Goal: Check status

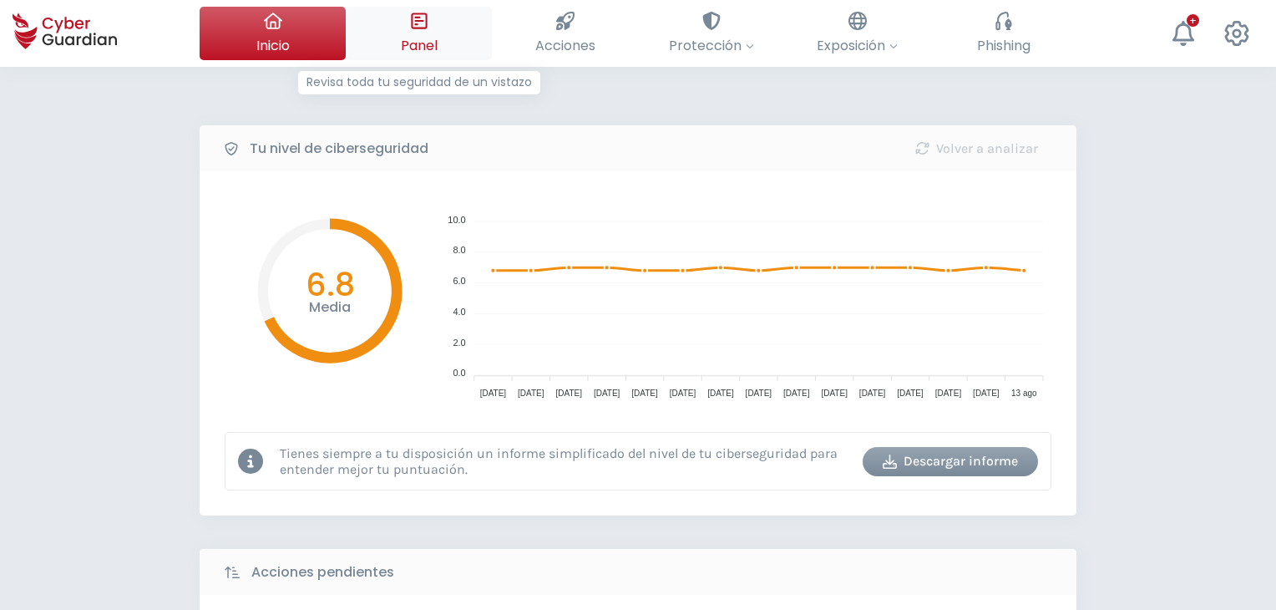
click at [424, 21] on icon at bounding box center [419, 21] width 18 height 18
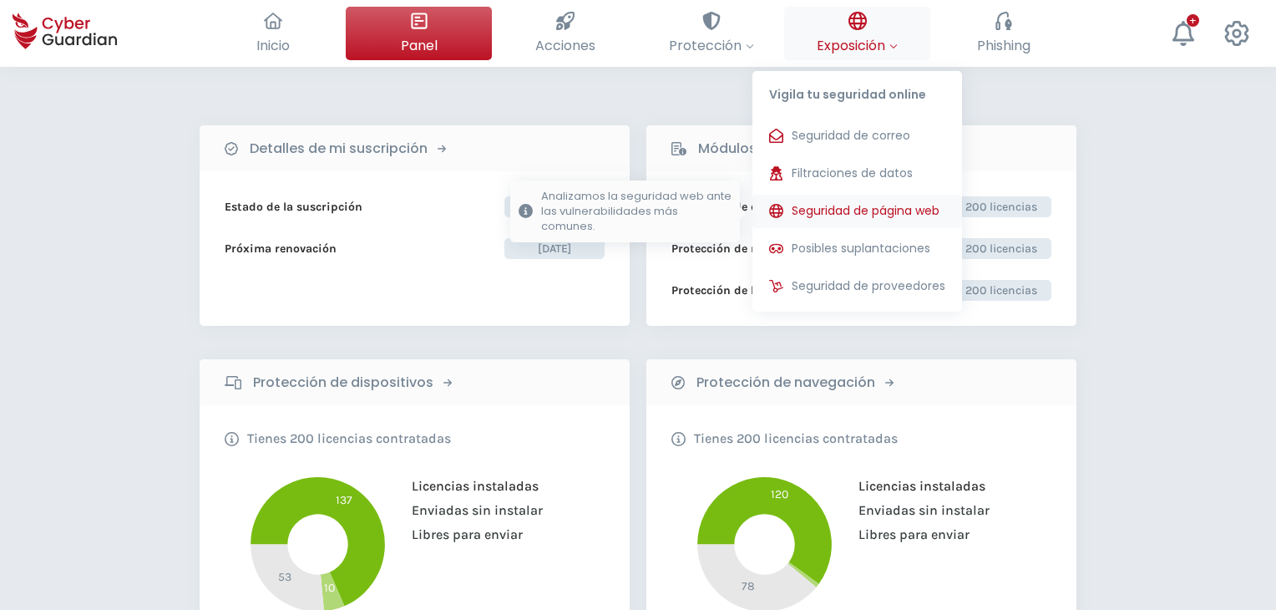
click at [848, 195] on button "Seguridad de página web Analizamos la seguridad web ante las vulnerabilidades m…" at bounding box center [857, 211] width 210 height 33
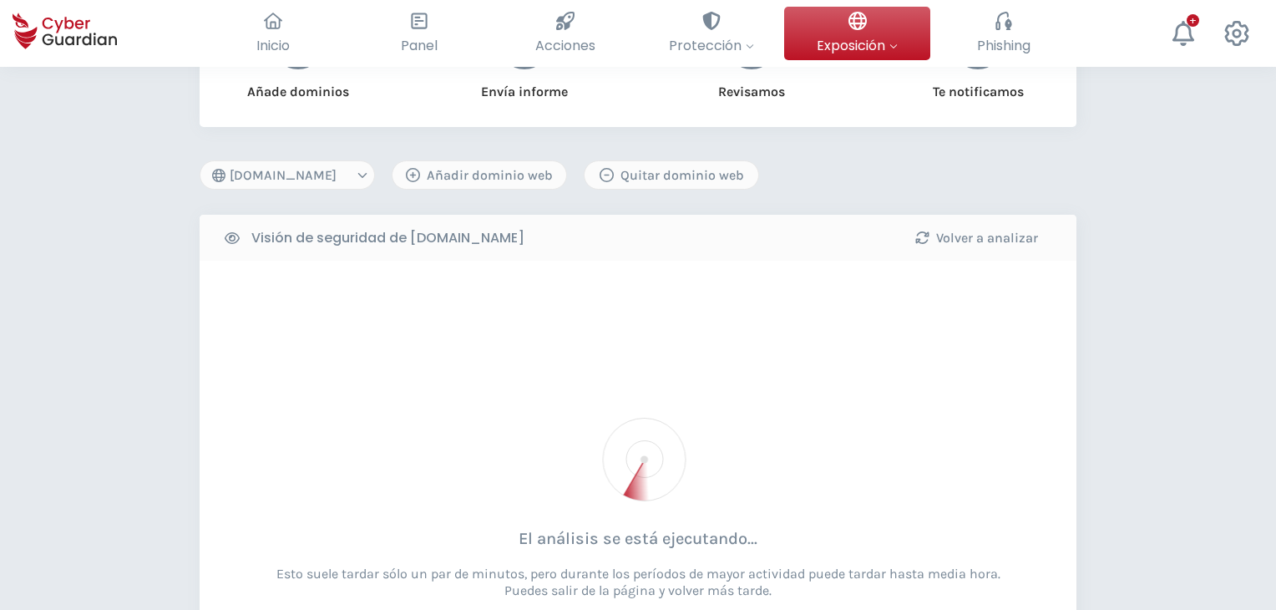
scroll to position [250, 0]
